Goal: Task Accomplishment & Management: Complete application form

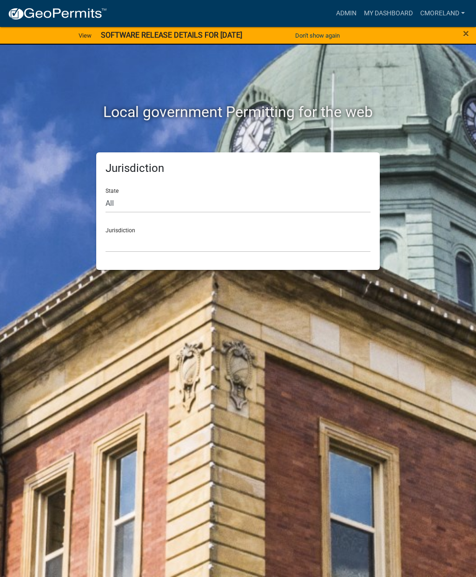
click at [346, 17] on link "Admin" at bounding box center [346, 14] width 28 height 18
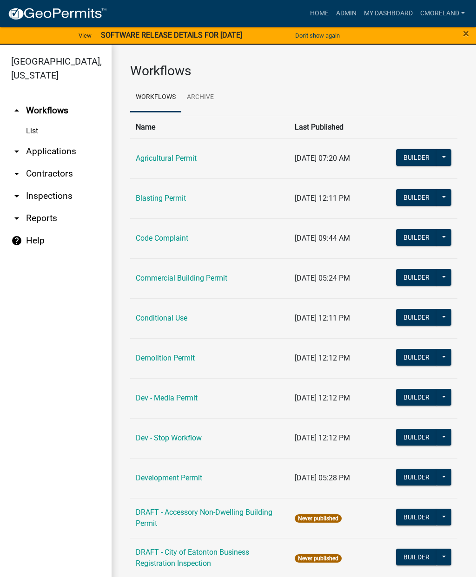
click at [51, 196] on link "arrow_drop_down Inspections" at bounding box center [55, 196] width 111 height 22
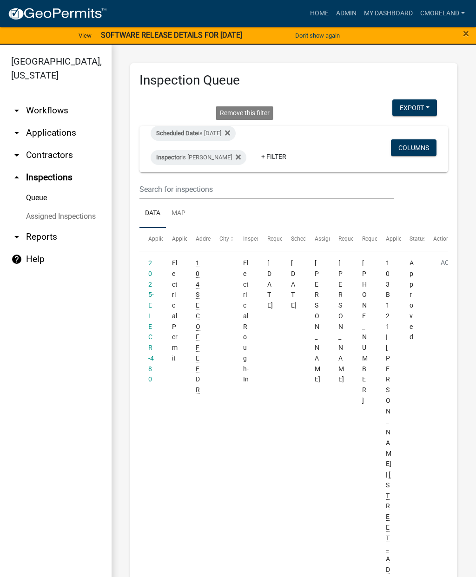
click at [230, 134] on icon at bounding box center [227, 132] width 5 height 7
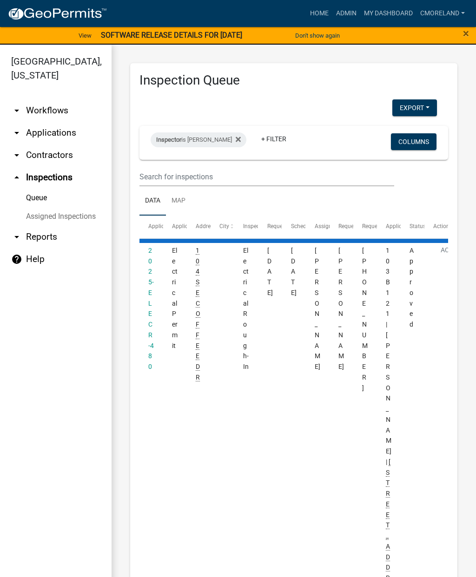
select select "2: 50"
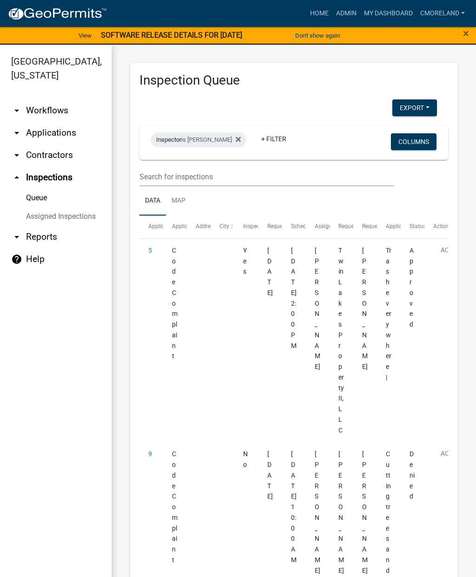
click at [283, 130] on link "+ Filter" at bounding box center [274, 138] width 40 height 17
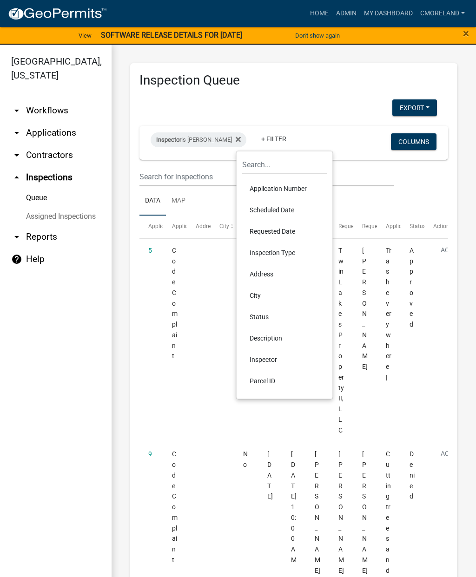
click at [261, 209] on li "Scheduled Date" at bounding box center [284, 209] width 85 height 21
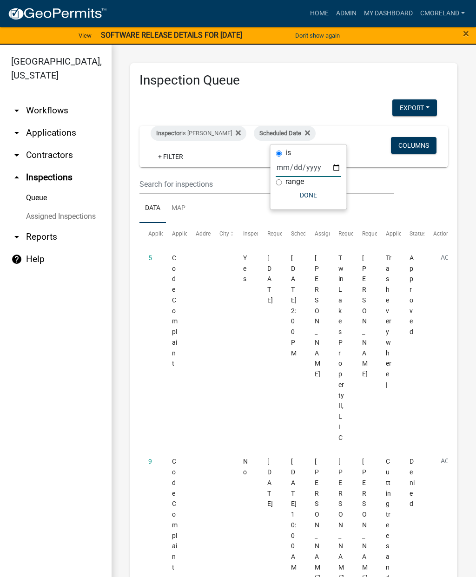
click at [297, 162] on input "date" at bounding box center [308, 167] width 65 height 19
type input "[DATE]"
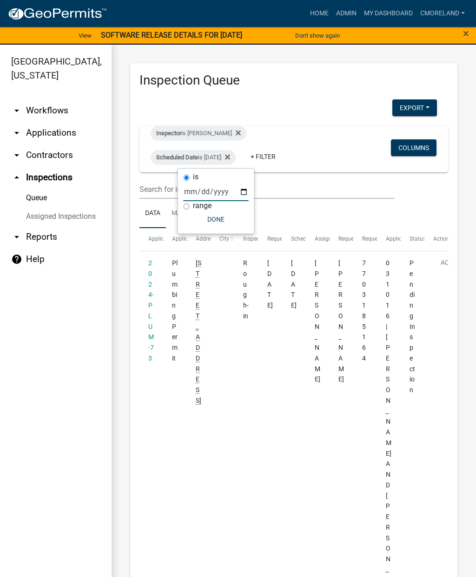
click at [203, 218] on button "Done" at bounding box center [215, 219] width 65 height 17
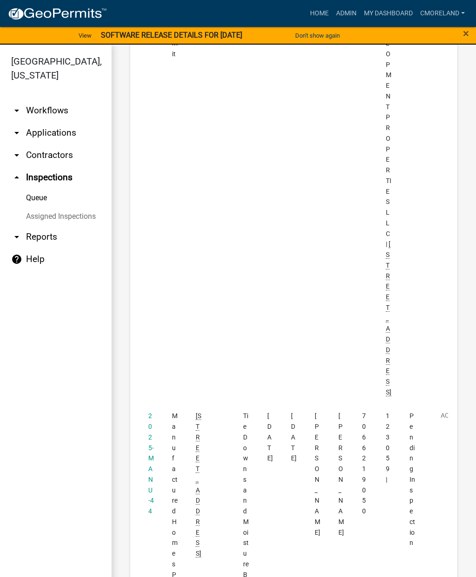
scroll to position [1929, 0]
click at [150, 412] on link "2025-MANU-44" at bounding box center [151, 463] width 6 height 103
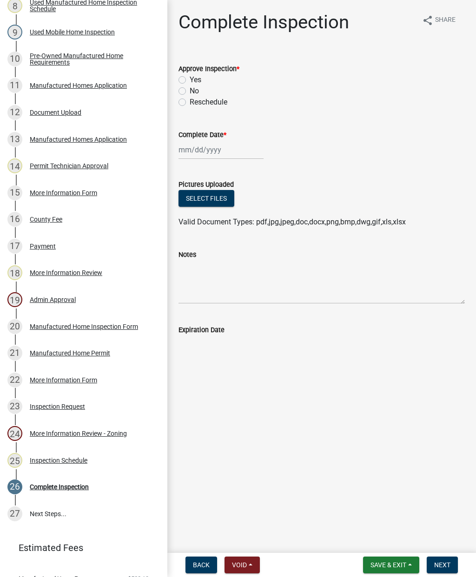
scroll to position [366, 0]
click at [55, 407] on div "Inspection Request" at bounding box center [57, 406] width 55 height 7
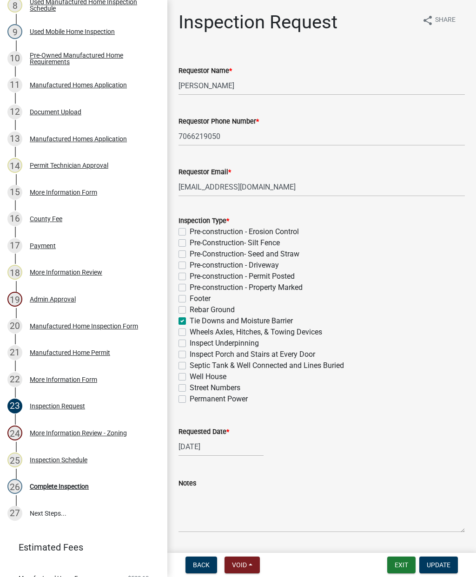
click at [189, 278] on label "Pre-construction - Permit Posted" at bounding box center [241, 276] width 105 height 11
click at [189, 277] on input "Pre-construction - Permit Posted" at bounding box center [192, 274] width 6 height 6
checkbox input "true"
checkbox input "false"
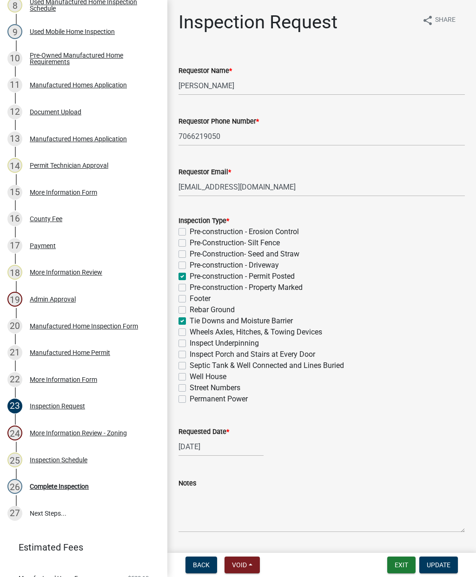
checkbox input "false"
checkbox input "true"
checkbox input "false"
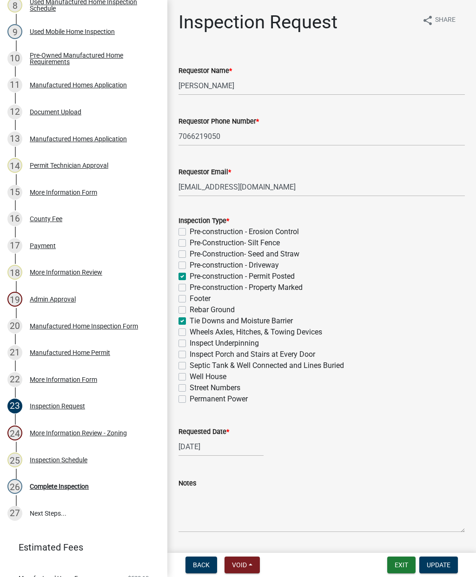
checkbox input "false"
checkbox input "true"
checkbox input "false"
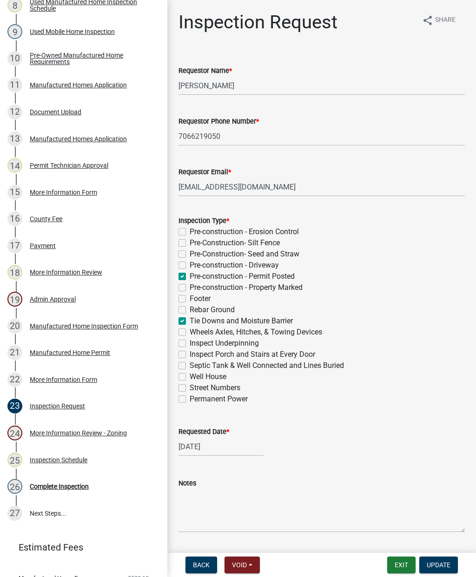
checkbox input "false"
click at [189, 264] on label "Pre-construction - Driveway" at bounding box center [233, 265] width 89 height 11
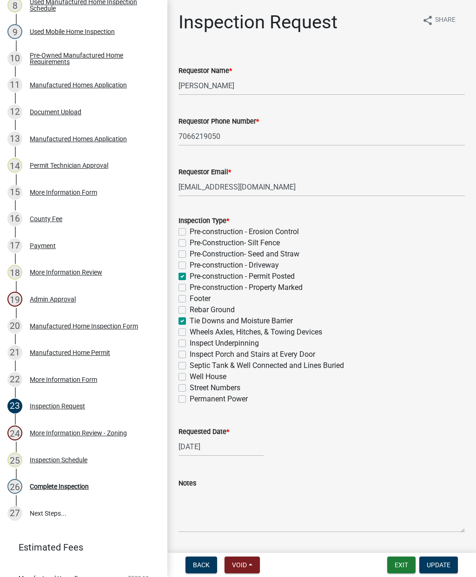
click at [189, 264] on input "Pre-construction - Driveway" at bounding box center [192, 263] width 6 height 6
checkbox input "true"
checkbox input "false"
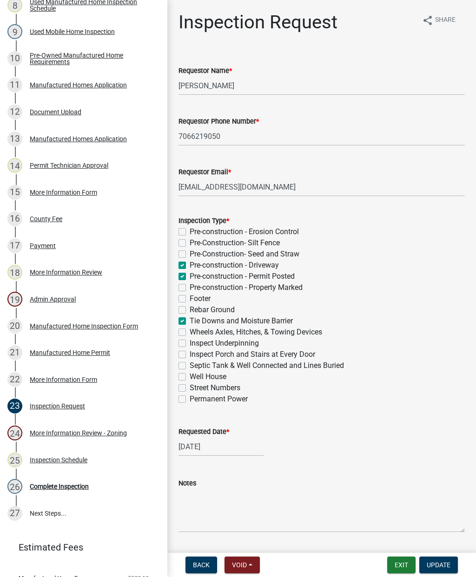
checkbox input "true"
checkbox input "false"
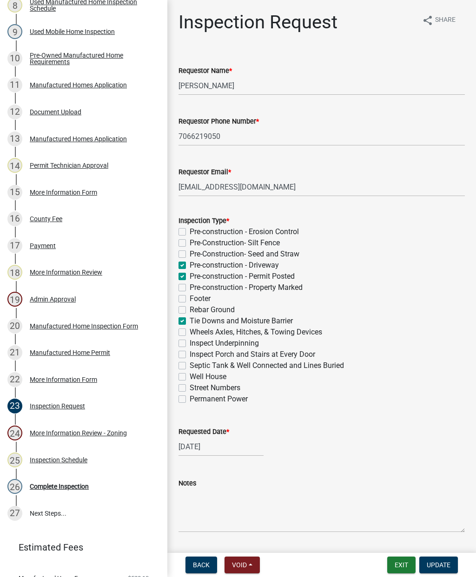
checkbox input "true"
checkbox input "false"
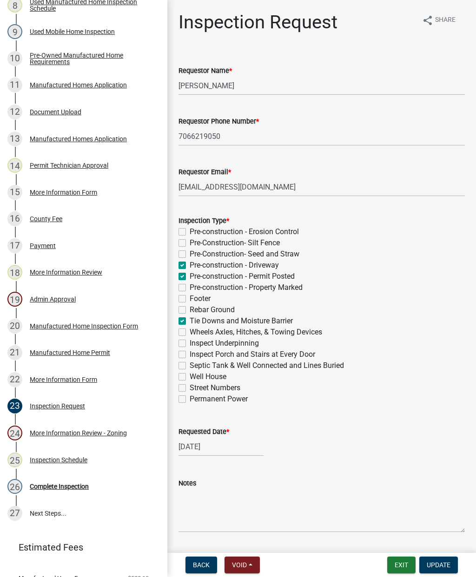
checkbox input "false"
click at [189, 287] on label "Pre-construction - Property Marked" at bounding box center [245, 287] width 113 height 11
click at [189, 287] on input "Pre-construction - Property Marked" at bounding box center [192, 285] width 6 height 6
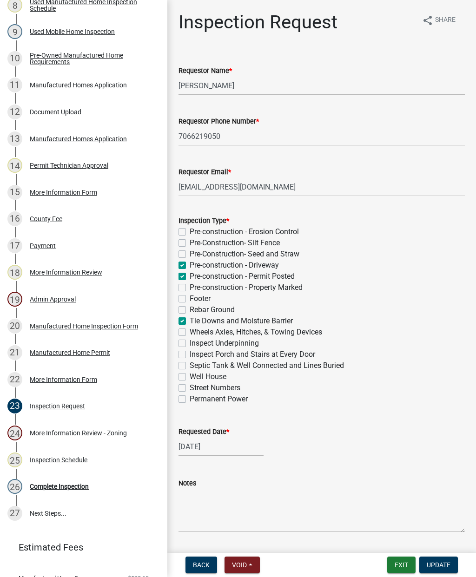
checkbox input "true"
checkbox input "false"
checkbox input "true"
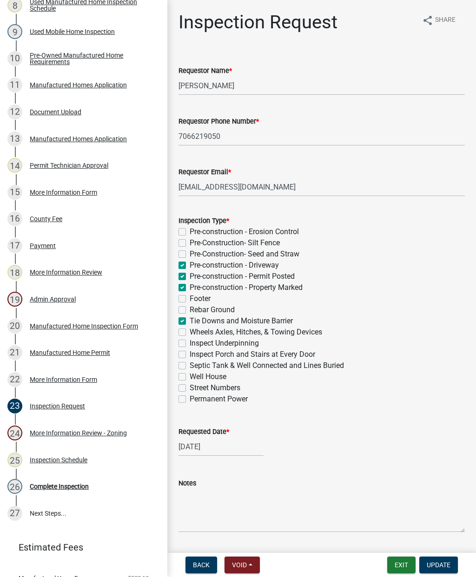
checkbox input "true"
checkbox input "false"
checkbox input "true"
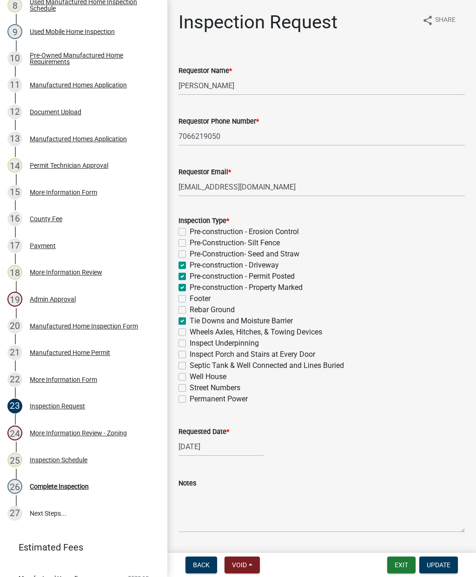
checkbox input "false"
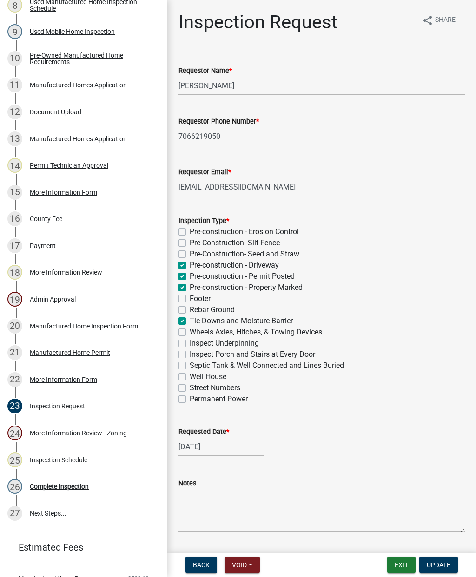
checkbox input "false"
click at [189, 369] on label "Septic Tank & Well Connected and Lines Buried" at bounding box center [266, 365] width 154 height 11
click at [189, 366] on input "Septic Tank & Well Connected and Lines Buried" at bounding box center [192, 363] width 6 height 6
checkbox input "true"
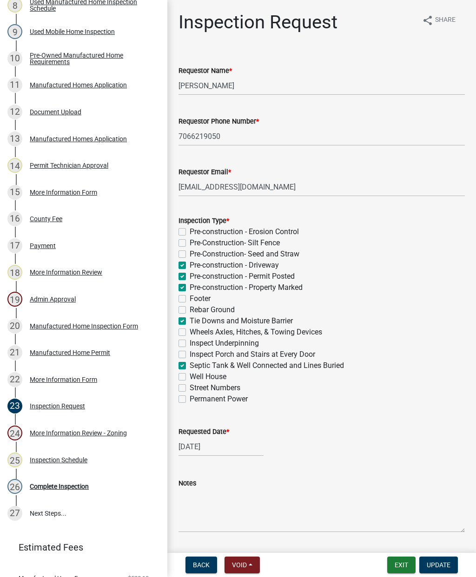
checkbox input "false"
checkbox input "true"
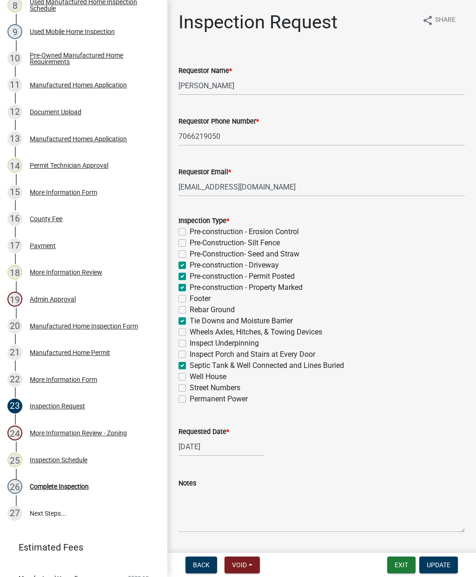
checkbox input "true"
checkbox input "false"
checkbox input "true"
checkbox input "false"
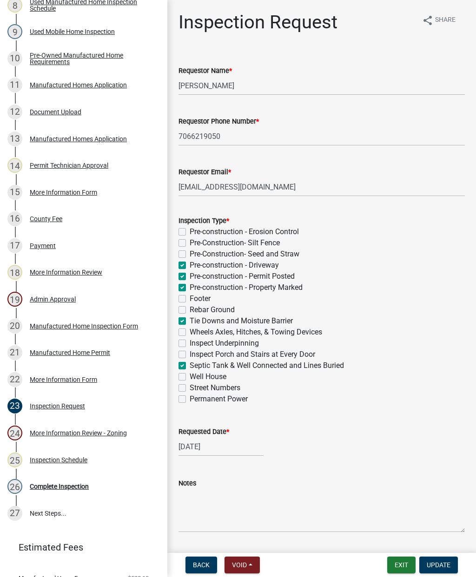
checkbox input "false"
checkbox input "true"
checkbox input "false"
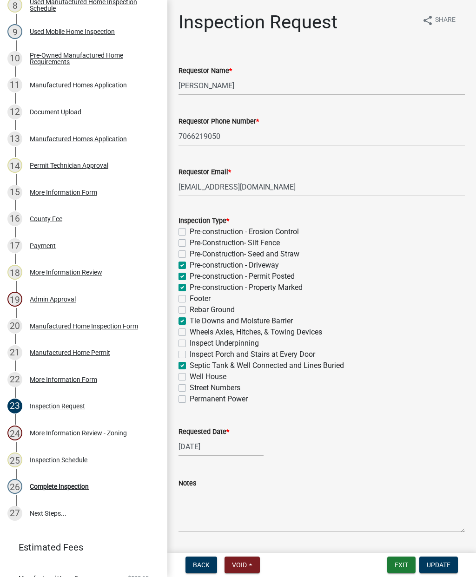
checkbox input "false"
click at [189, 385] on label "Street Numbers" at bounding box center [214, 387] width 51 height 11
click at [189, 385] on input "Street Numbers" at bounding box center [192, 385] width 6 height 6
checkbox input "true"
checkbox input "false"
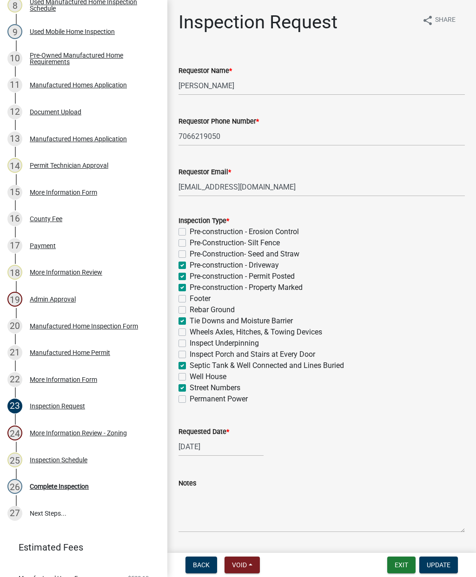
checkbox input "false"
checkbox input "true"
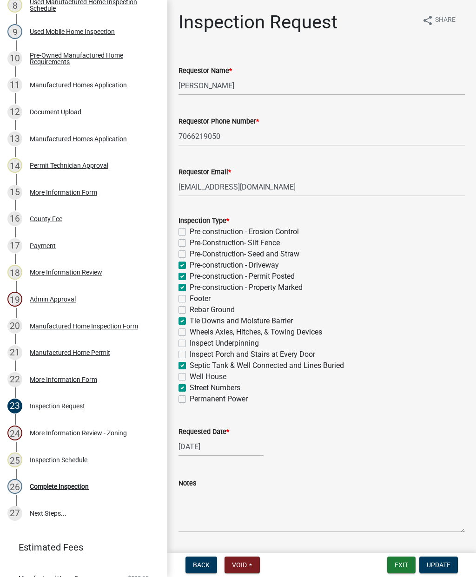
checkbox input "false"
checkbox input "true"
checkbox input "false"
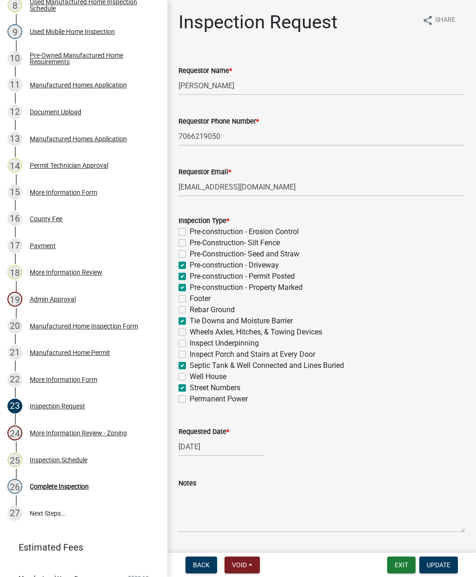
checkbox input "false"
checkbox input "true"
checkbox input "false"
checkbox input "true"
checkbox input "false"
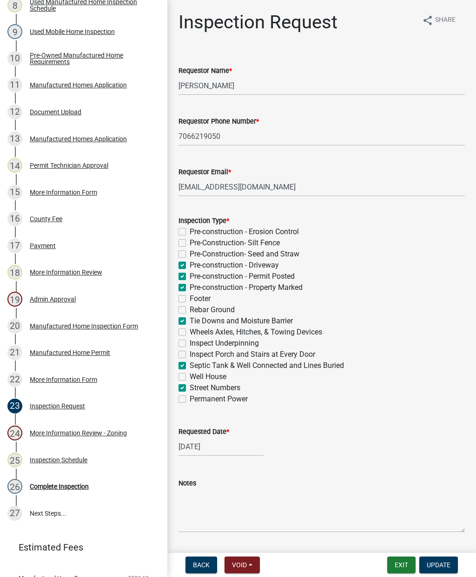
click at [440, 562] on span "Update" at bounding box center [438, 564] width 24 height 7
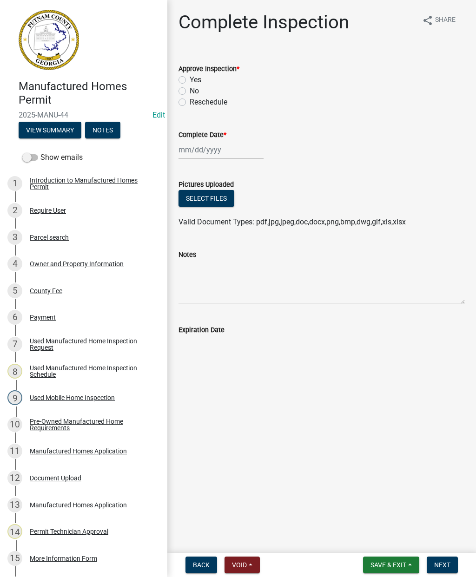
scroll to position [0, 0]
click at [189, 78] on label "Yes" at bounding box center [195, 79] width 12 height 11
click at [189, 78] on input "Yes" at bounding box center [192, 77] width 6 height 6
radio input "true"
click at [201, 146] on div at bounding box center [220, 149] width 85 height 19
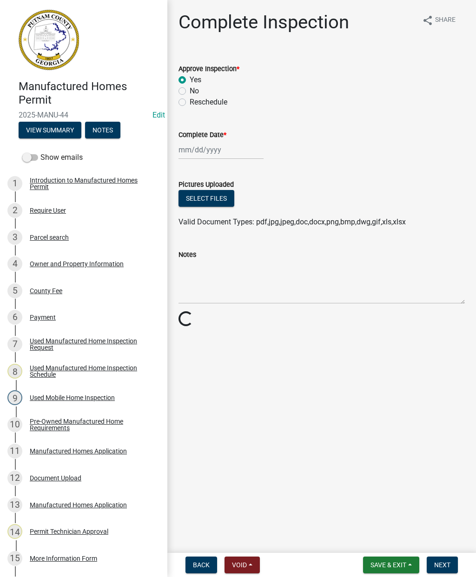
select select "9"
select select "2025"
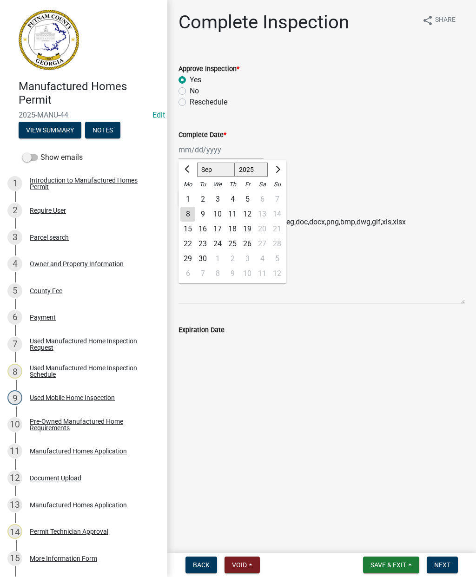
click at [196, 215] on div "9" at bounding box center [202, 214] width 15 height 15
type input "[DATE]"
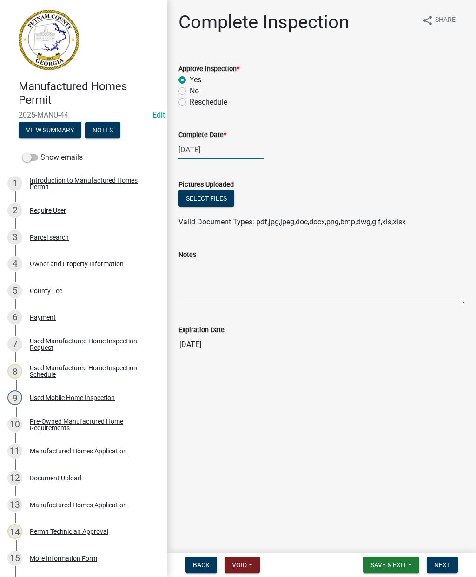
click at [198, 143] on div "[DATE]" at bounding box center [220, 149] width 85 height 19
select select "9"
select select "2025"
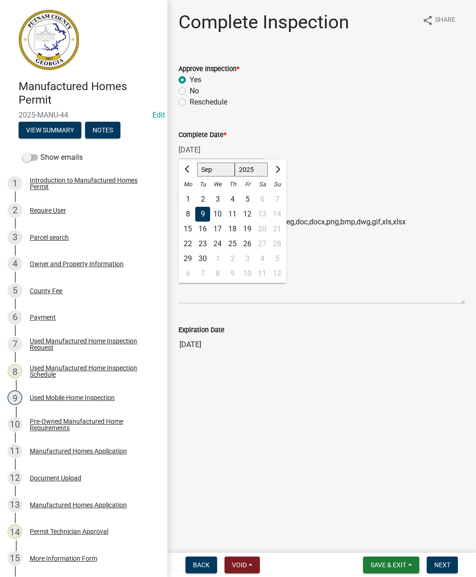
click at [188, 209] on div "8" at bounding box center [187, 214] width 15 height 15
type input "[DATE]"
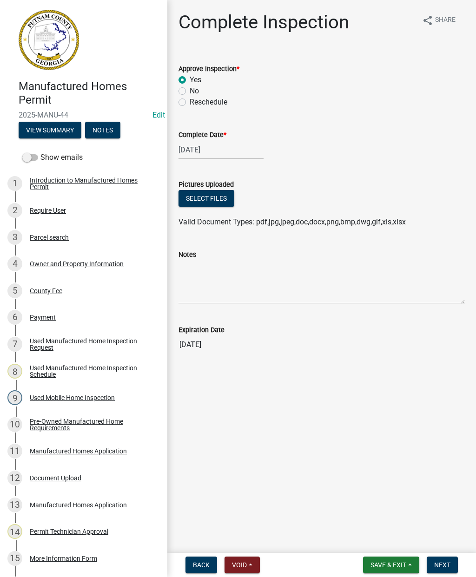
click at [443, 568] on span "Next" at bounding box center [442, 564] width 16 height 7
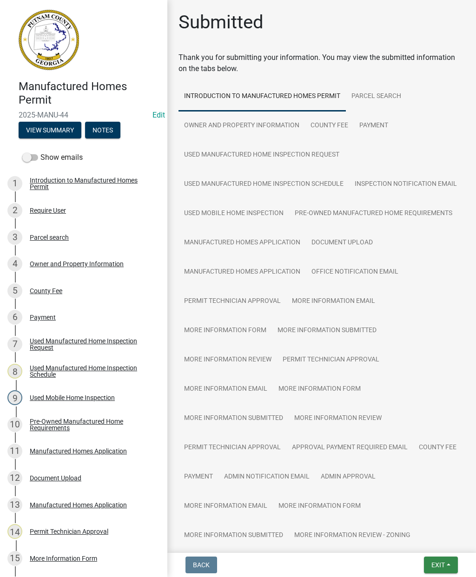
click at [438, 561] on span "Exit" at bounding box center [437, 564] width 13 height 7
click at [410, 540] on button "Save & Exit" at bounding box center [421, 540] width 74 height 22
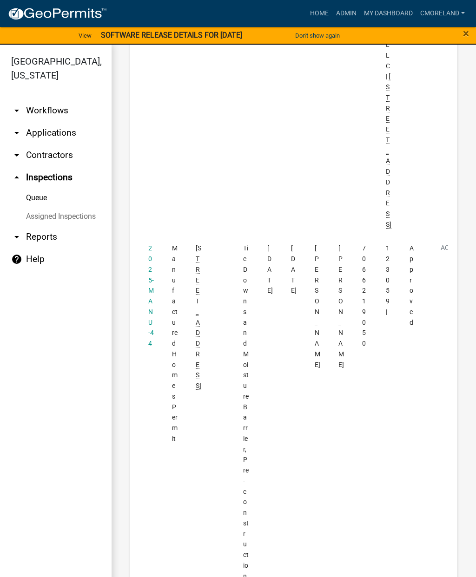
scroll to position [2092, 0]
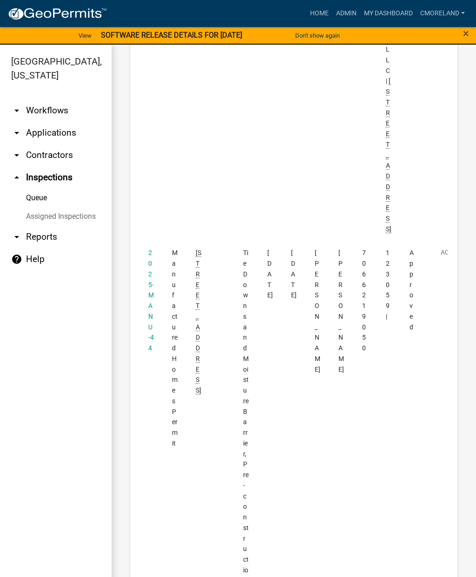
click at [152, 249] on link "2025-MANU-44" at bounding box center [151, 300] width 6 height 103
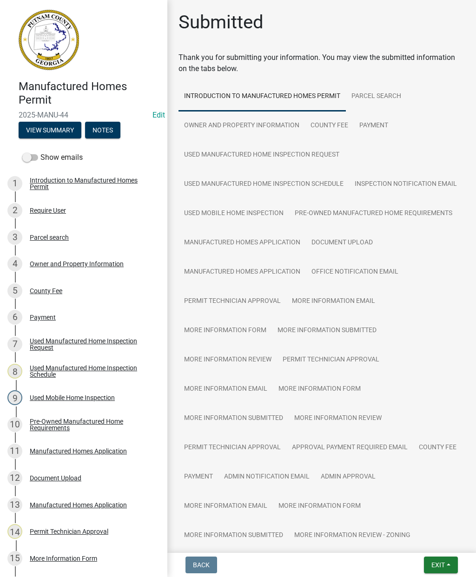
click at [437, 561] on span "Exit" at bounding box center [437, 564] width 13 height 7
click at [411, 541] on button "Save & Exit" at bounding box center [421, 540] width 74 height 22
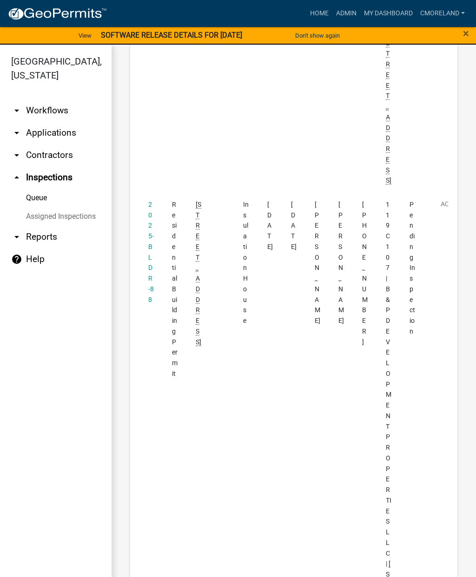
scroll to position [1609, 0]
click at [146, 193] on datatable-body-cell "2025-BLDR-88" at bounding box center [151, 458] width 24 height 531
click at [150, 201] on link "2025-BLDR-88" at bounding box center [151, 252] width 6 height 103
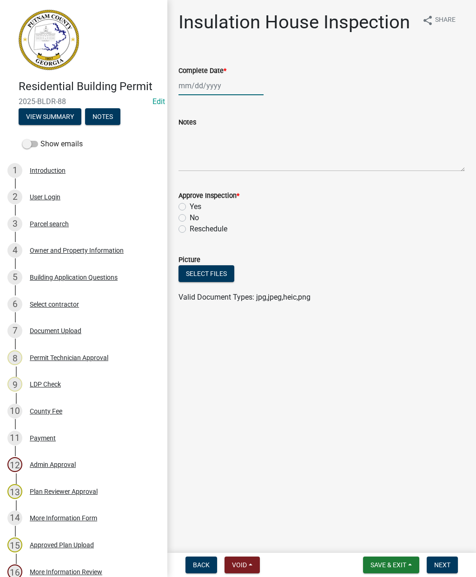
click at [205, 78] on div at bounding box center [220, 85] width 85 height 19
select select "9"
select select "2025"
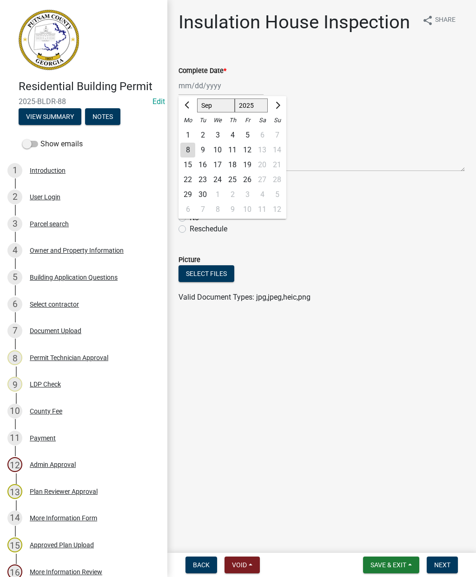
click at [181, 143] on div "8" at bounding box center [187, 150] width 15 height 15
type input "[DATE]"
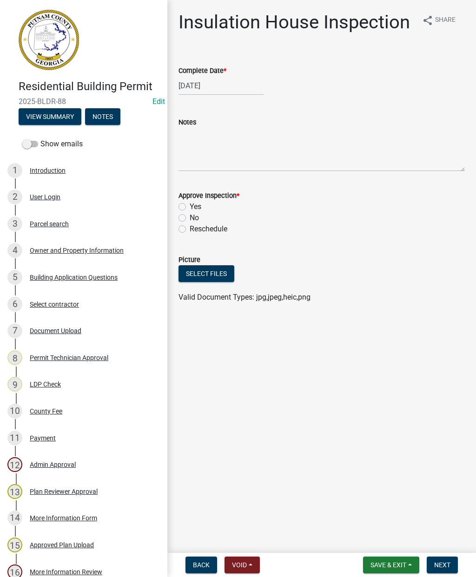
click at [189, 207] on label "Yes" at bounding box center [195, 206] width 12 height 11
click at [189, 207] on input "Yes" at bounding box center [192, 204] width 6 height 6
radio input "true"
click at [450, 569] on button "Next" at bounding box center [441, 564] width 31 height 17
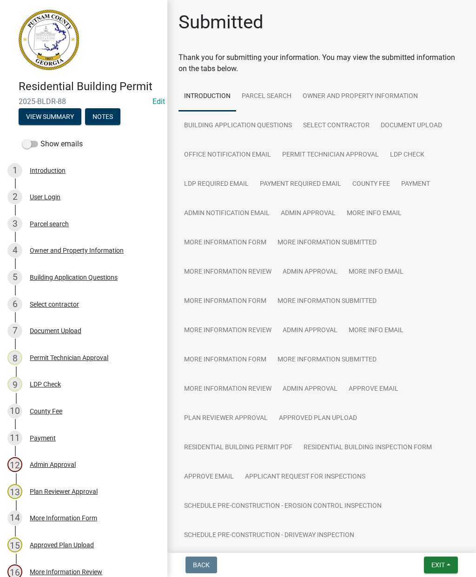
click at [438, 563] on span "Exit" at bounding box center [437, 564] width 13 height 7
click at [412, 544] on button "Save & Exit" at bounding box center [421, 540] width 74 height 22
